Goal: Complete application form

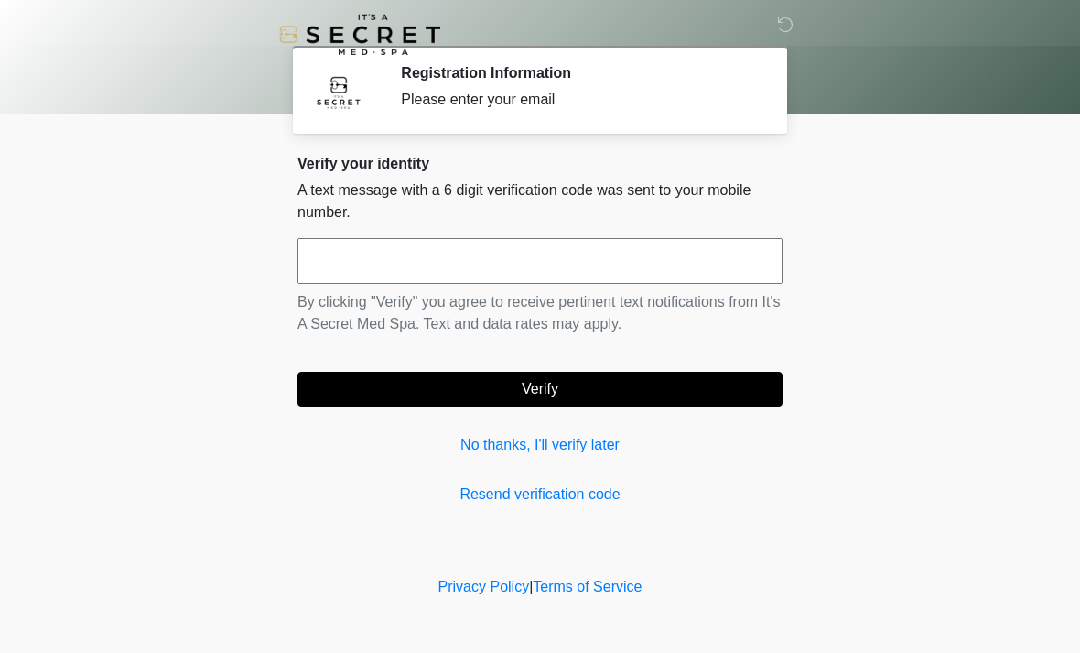
click at [685, 245] on input "text" at bounding box center [540, 261] width 485 height 46
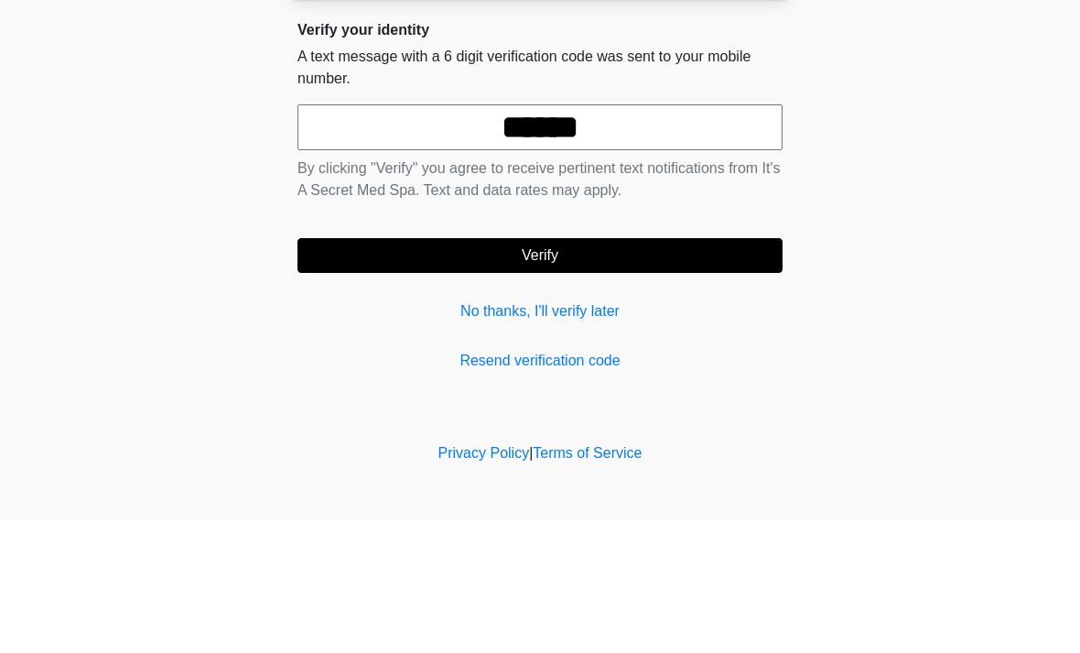
type input "******"
click at [642, 372] on button "Verify" at bounding box center [540, 389] width 485 height 35
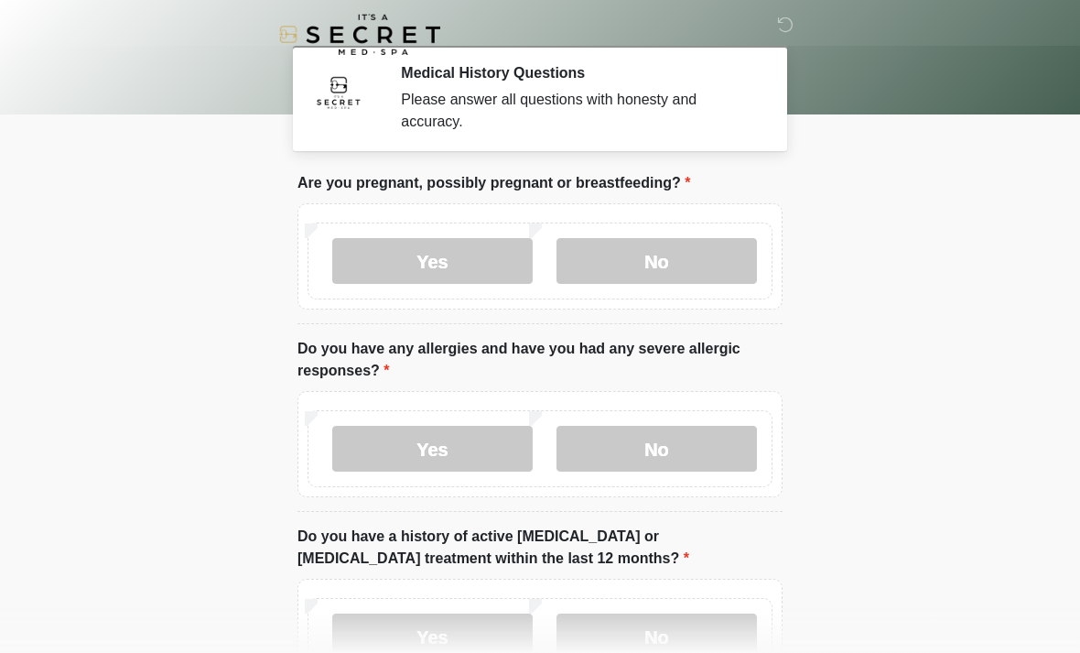
click at [707, 268] on label "No" at bounding box center [657, 261] width 200 height 46
click at [705, 448] on label "No" at bounding box center [657, 449] width 200 height 46
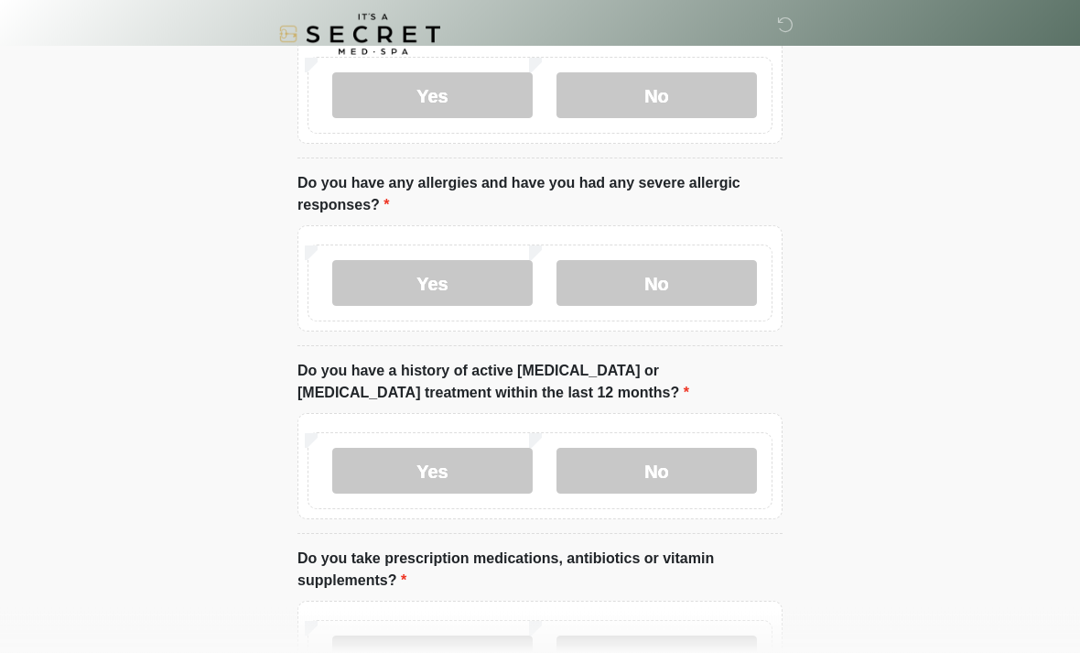
scroll to position [166, 0]
click at [703, 472] on label "No" at bounding box center [657, 471] width 200 height 46
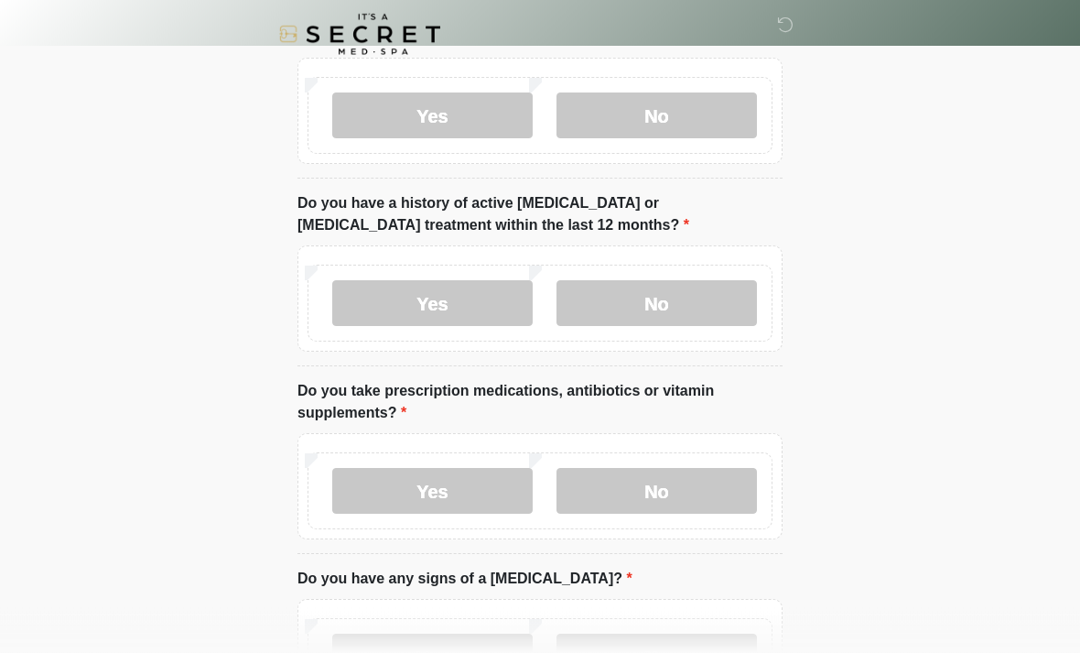
click at [688, 502] on label "No" at bounding box center [657, 492] width 200 height 46
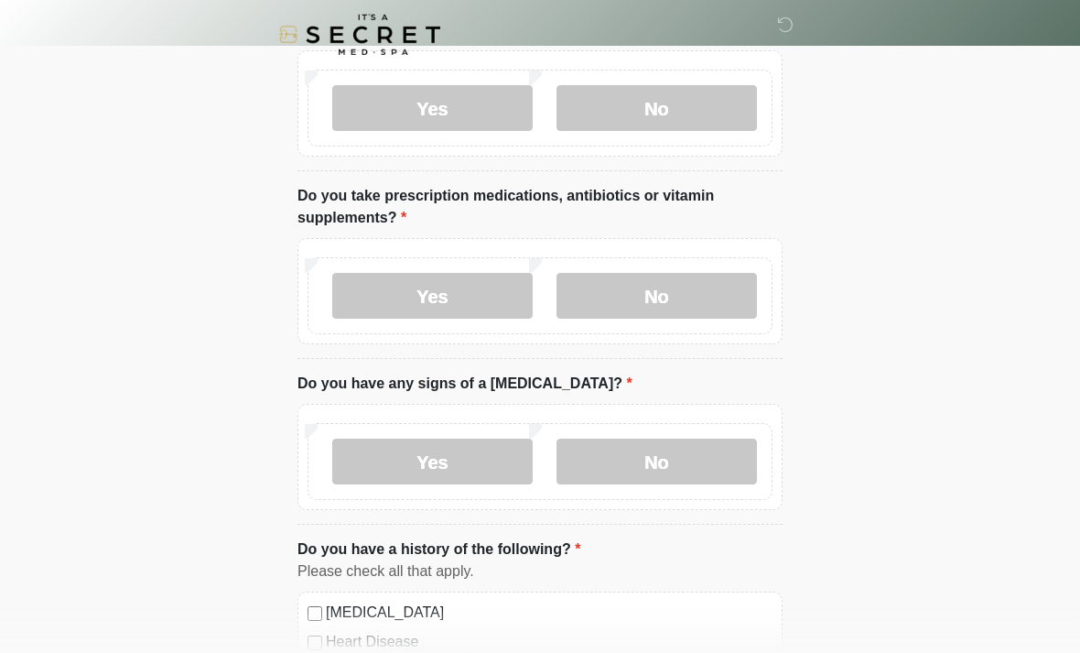
scroll to position [544, 0]
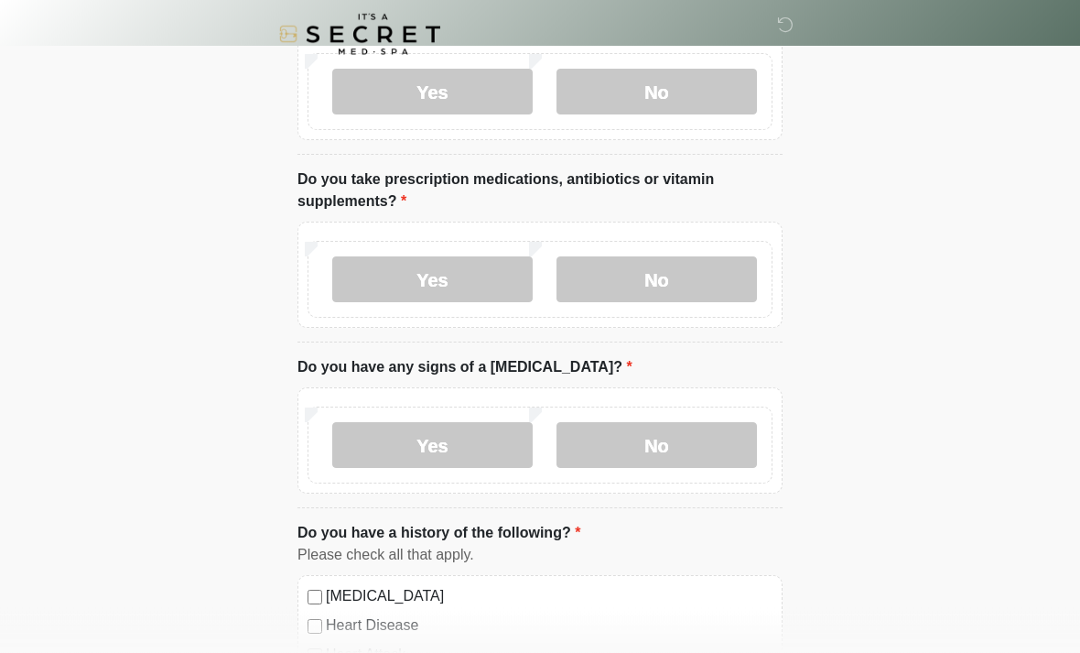
click at [699, 459] on label "No" at bounding box center [657, 446] width 200 height 46
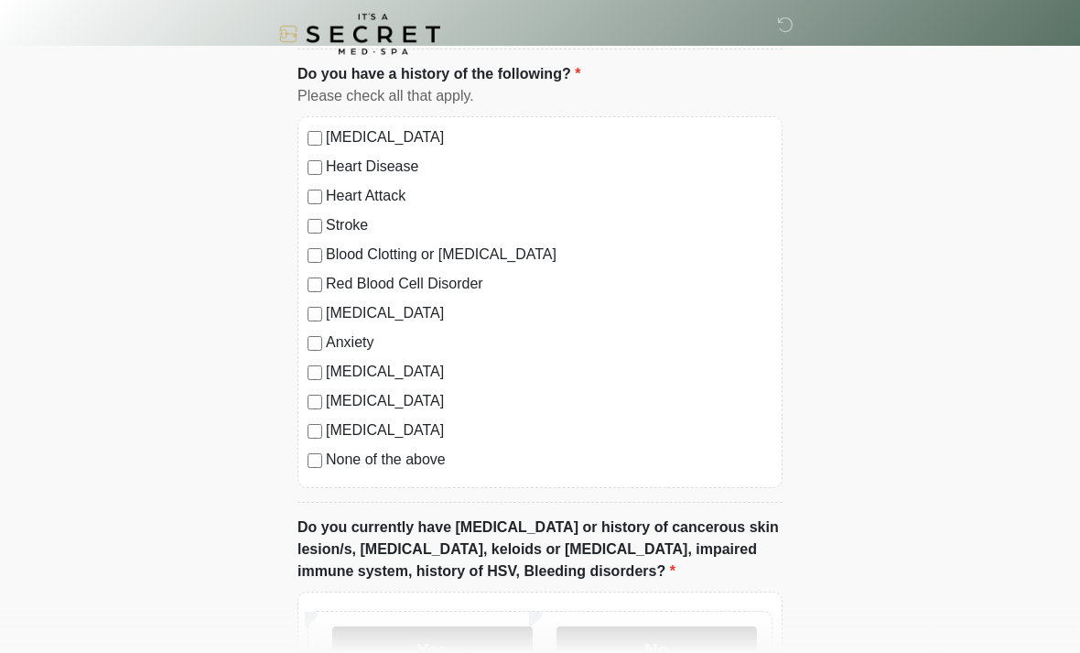
scroll to position [1004, 0]
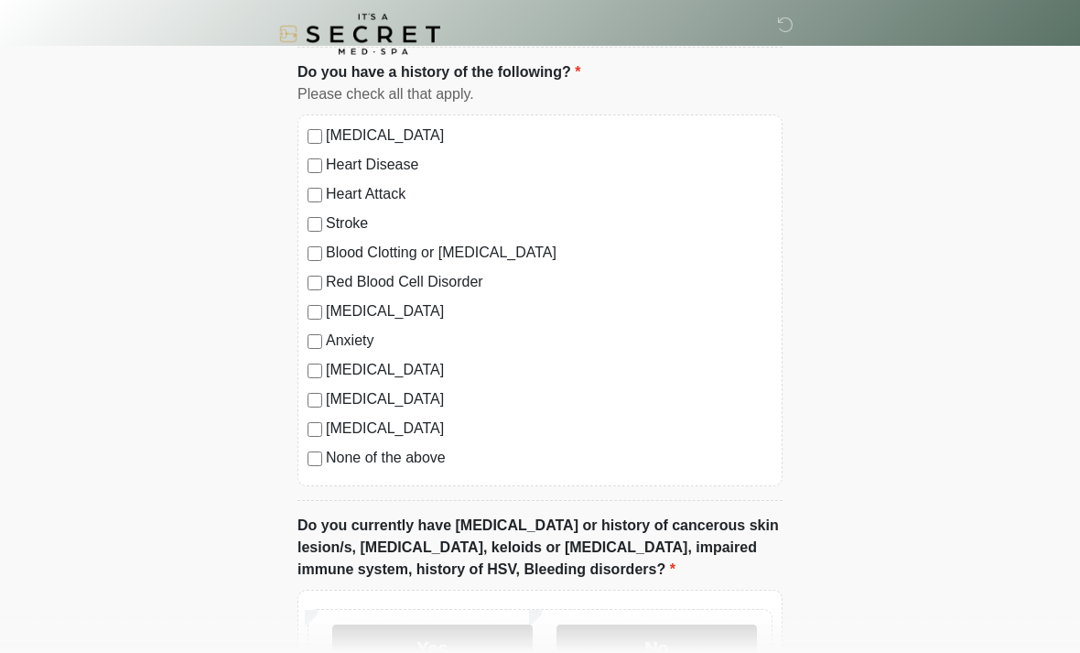
click at [659, 652] on label "No" at bounding box center [657, 648] width 200 height 46
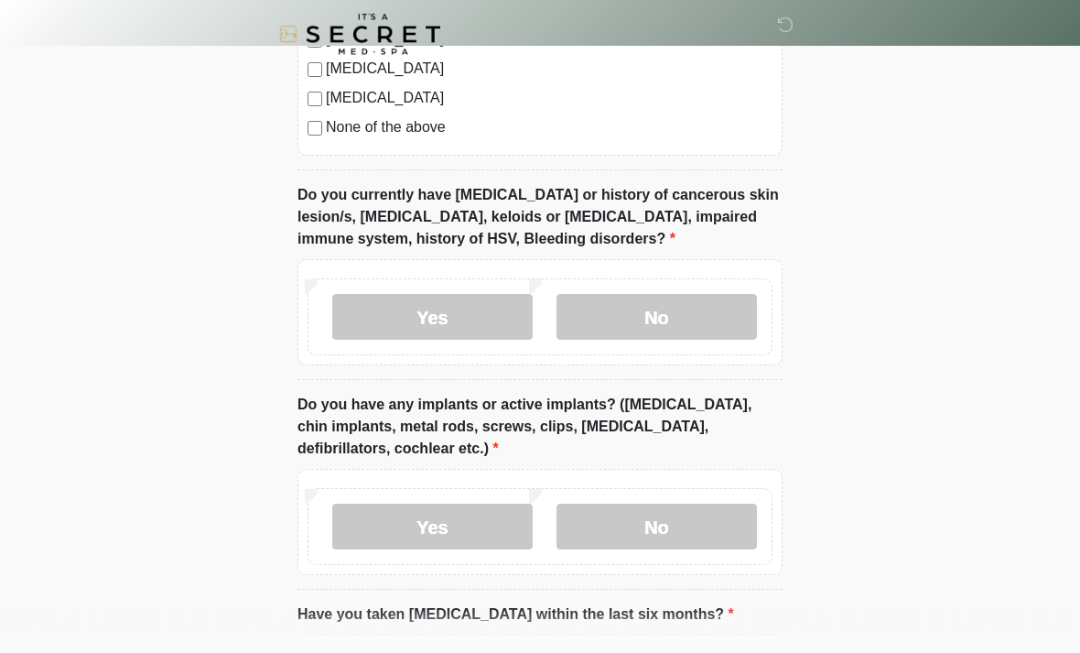
scroll to position [1338, 0]
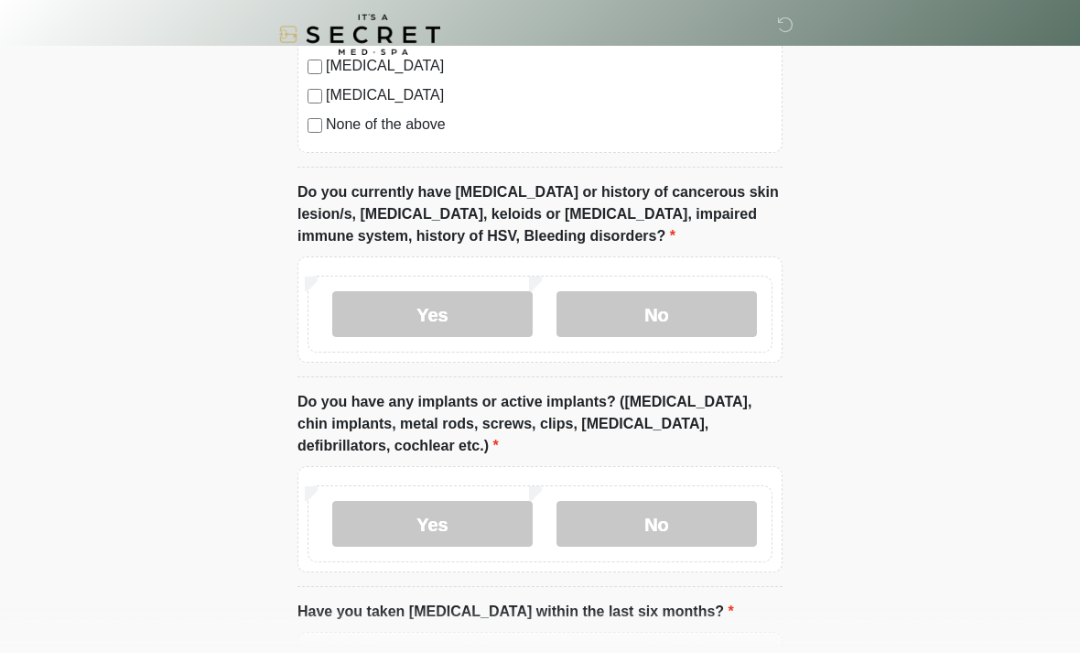
click at [649, 526] on label "No" at bounding box center [657, 524] width 200 height 46
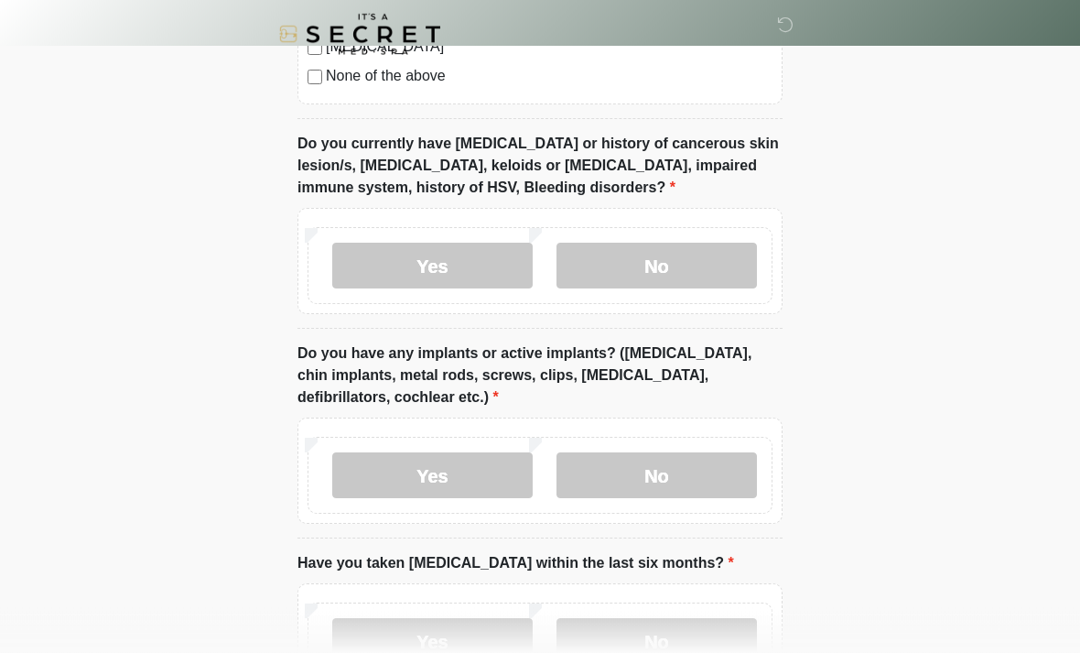
scroll to position [1524, 0]
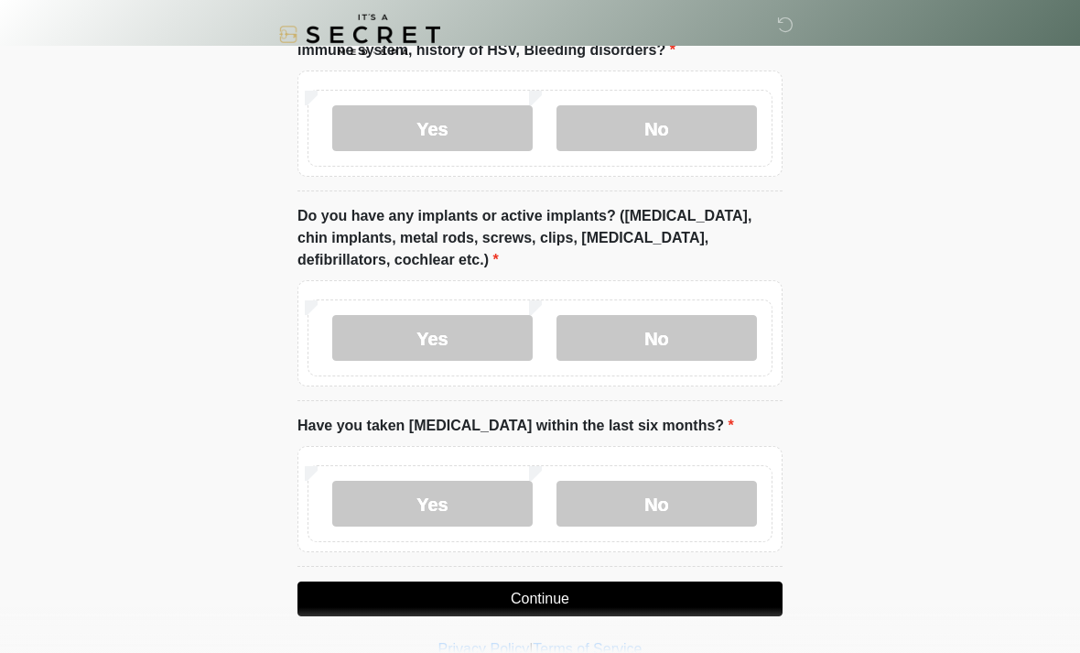
click at [691, 505] on label "No" at bounding box center [657, 504] width 200 height 46
click at [726, 610] on button "Continue" at bounding box center [540, 598] width 485 height 35
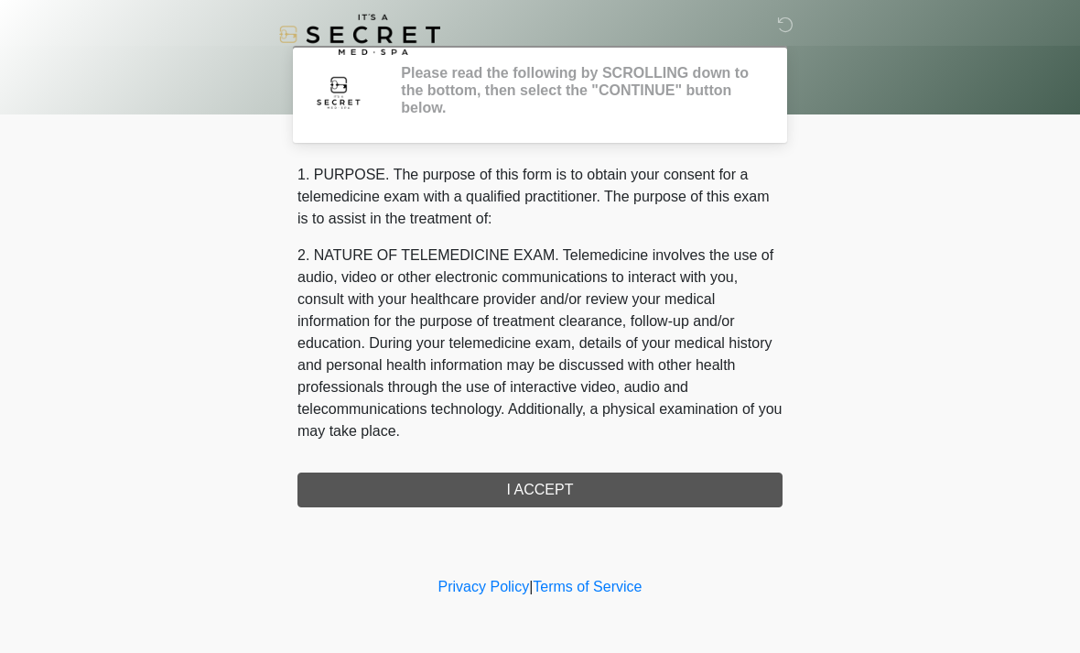
scroll to position [0, 0]
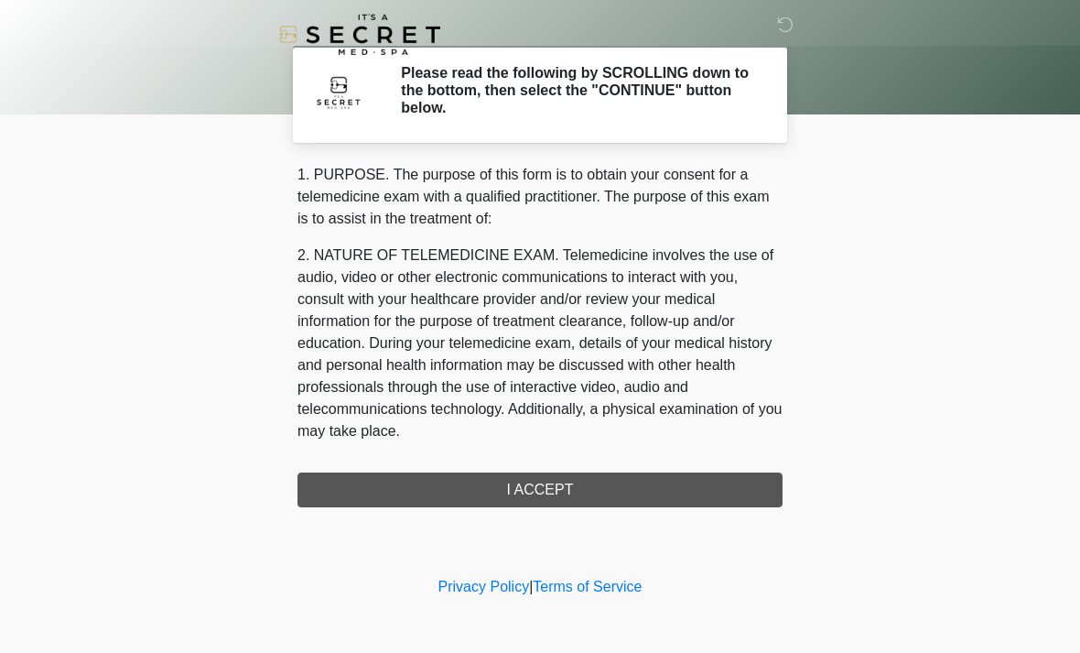
click at [706, 493] on div "1. PURPOSE. The purpose of this form is to obtain your consent for a telemedici…" at bounding box center [540, 335] width 485 height 343
click at [677, 492] on div "1. PURPOSE. The purpose of this form is to obtain your consent for a telemedici…" at bounding box center [540, 335] width 485 height 343
click at [652, 501] on div "1. PURPOSE. The purpose of this form is to obtain your consent for a telemedici…" at bounding box center [540, 335] width 485 height 343
click at [538, 495] on div "1. PURPOSE. The purpose of this form is to obtain your consent for a telemedici…" at bounding box center [540, 335] width 485 height 343
click at [653, 486] on div "1. PURPOSE. The purpose of this form is to obtain your consent for a telemedici…" at bounding box center [540, 335] width 485 height 343
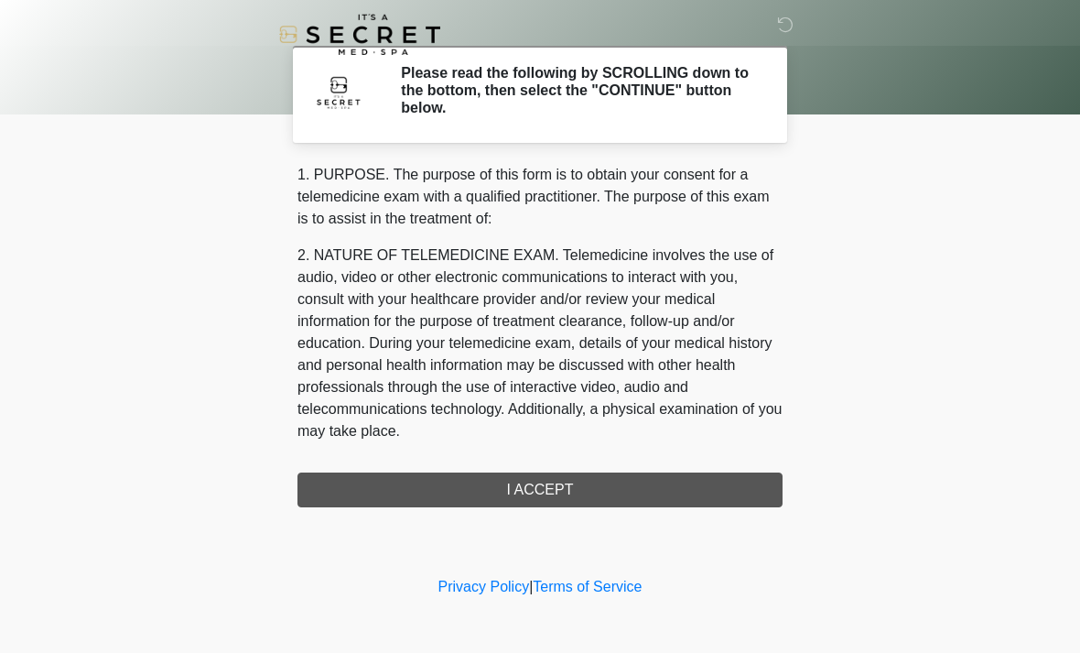
click at [524, 507] on div "‎ ‎ Please read the following by SCROLLING down to the bottom, then select the …" at bounding box center [539, 286] width 549 height 536
click at [531, 510] on div "‎ ‎ Please read the following by SCROLLING down to the bottom, then select the …" at bounding box center [539, 286] width 549 height 536
click at [557, 498] on div "1. PURPOSE. The purpose of this form is to obtain your consent for a telemedici…" at bounding box center [540, 335] width 485 height 343
click at [557, 492] on div "1. PURPOSE. The purpose of this form is to obtain your consent for a telemedici…" at bounding box center [540, 335] width 485 height 343
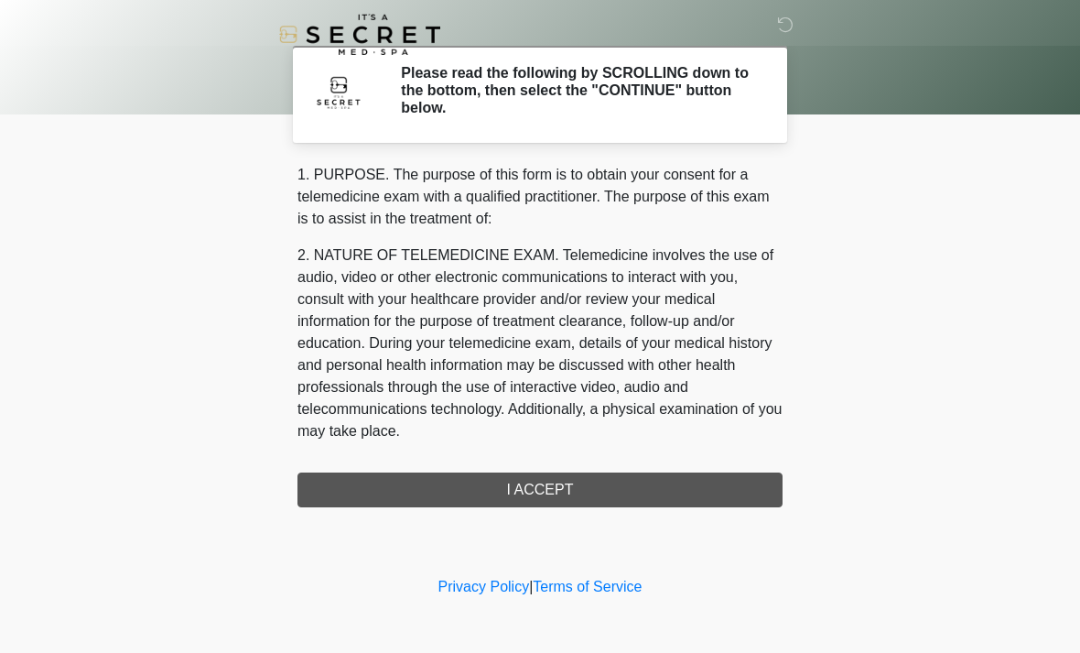
click at [420, 485] on div "1. PURPOSE. The purpose of this form is to obtain your consent for a telemedici…" at bounding box center [540, 335] width 485 height 343
click at [528, 493] on div "1. PURPOSE. The purpose of this form is to obtain your consent for a telemedici…" at bounding box center [540, 335] width 485 height 343
click at [509, 494] on div "1. PURPOSE. The purpose of this form is to obtain your consent for a telemedici…" at bounding box center [540, 335] width 485 height 343
click at [505, 494] on div "1. PURPOSE. The purpose of this form is to obtain your consent for a telemedici…" at bounding box center [540, 335] width 485 height 343
click at [347, 99] on img at bounding box center [338, 91] width 55 height 55
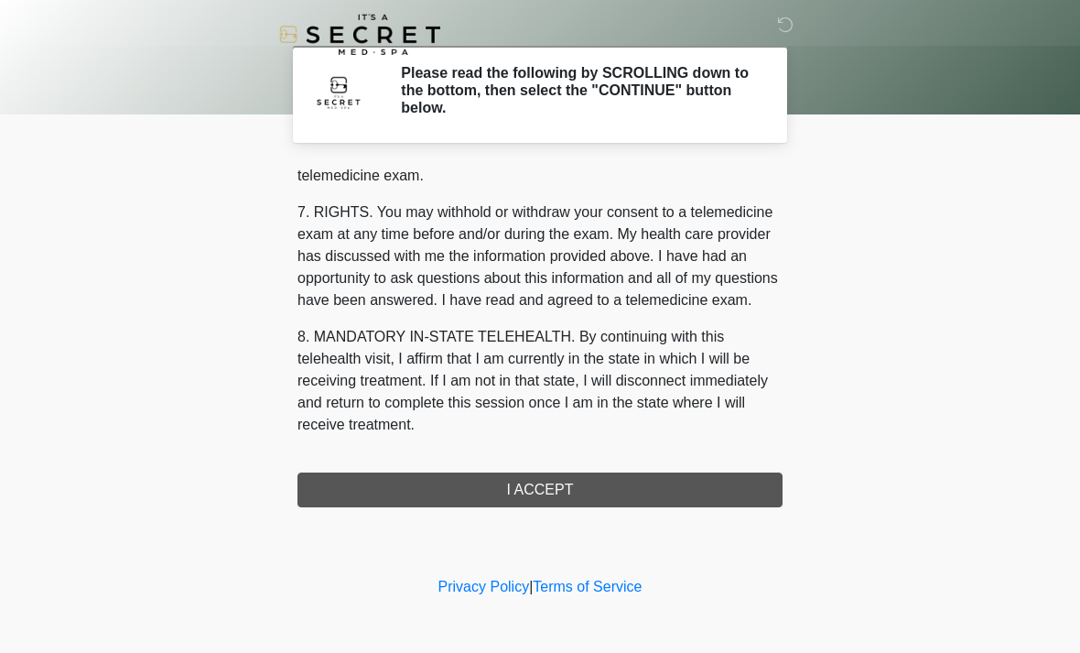
scroll to position [775, 0]
click at [521, 486] on button "I ACCEPT" at bounding box center [540, 489] width 485 height 35
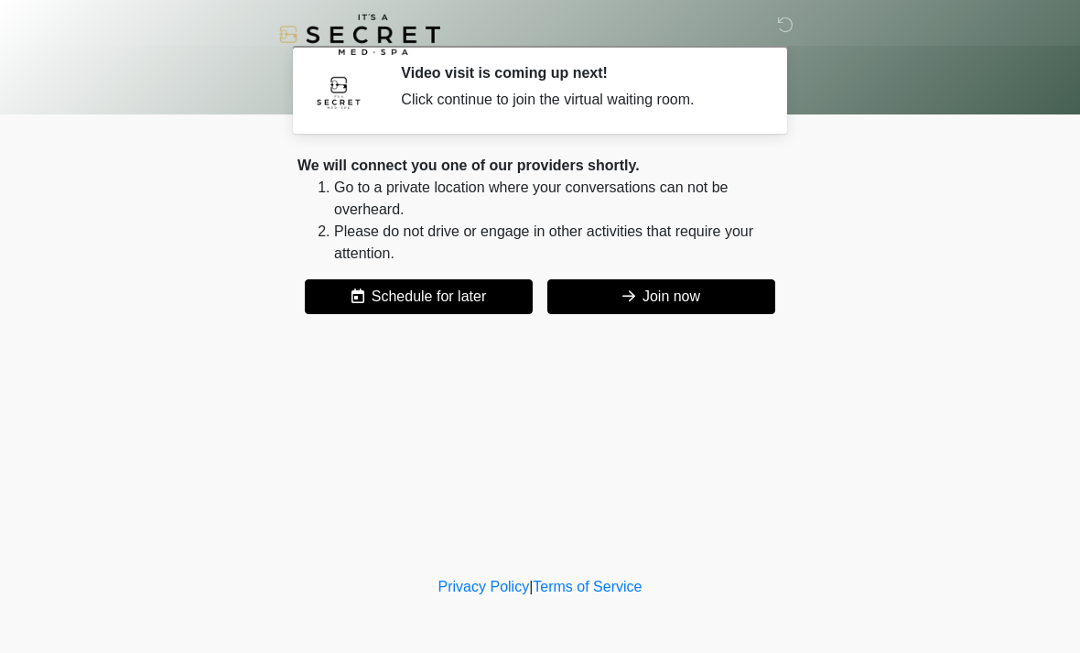
click at [638, 296] on button "Join now" at bounding box center [661, 296] width 228 height 35
